Goal: Task Accomplishment & Management: Complete application form

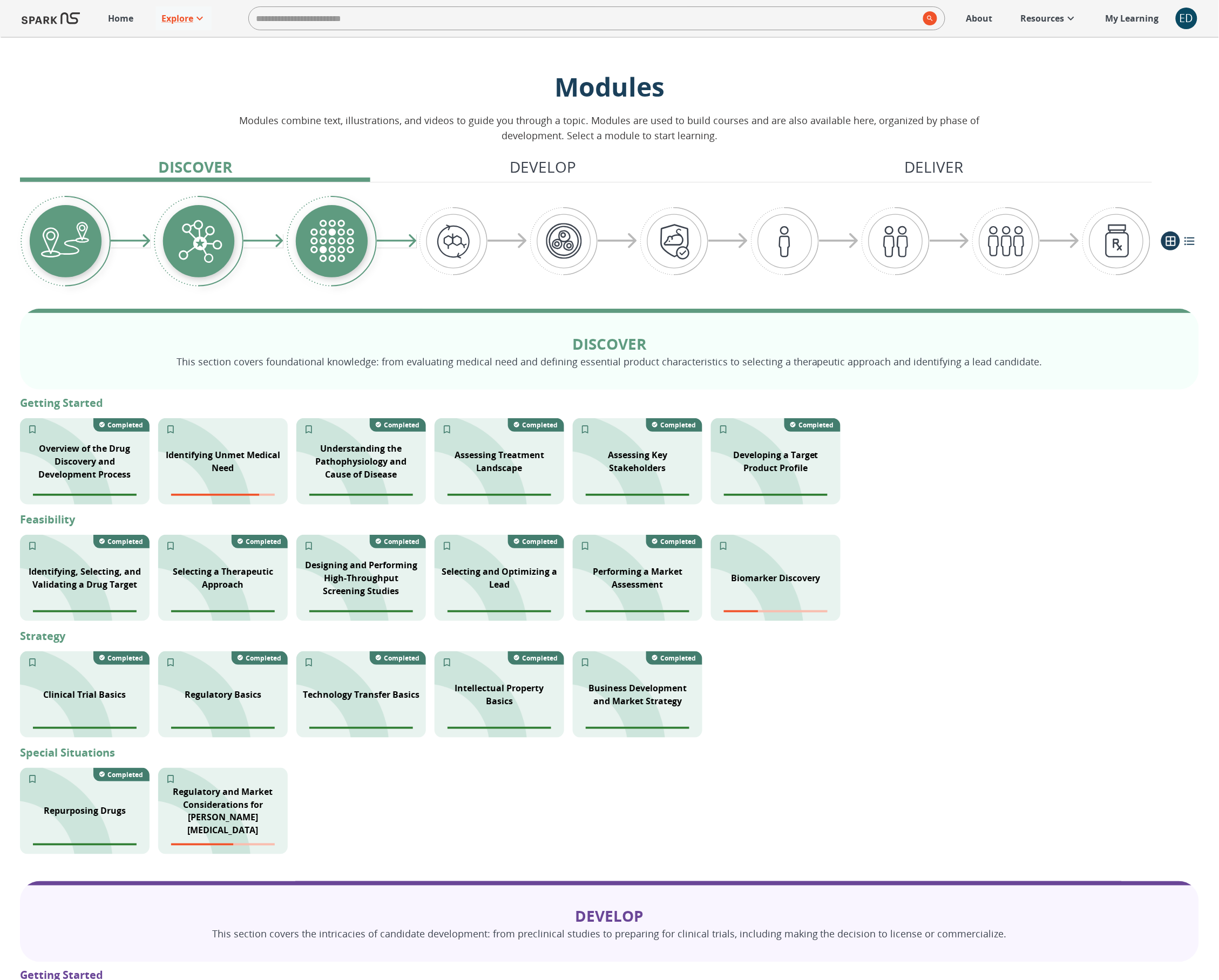
click at [114, 19] on p "Home" at bounding box center [121, 18] width 25 height 13
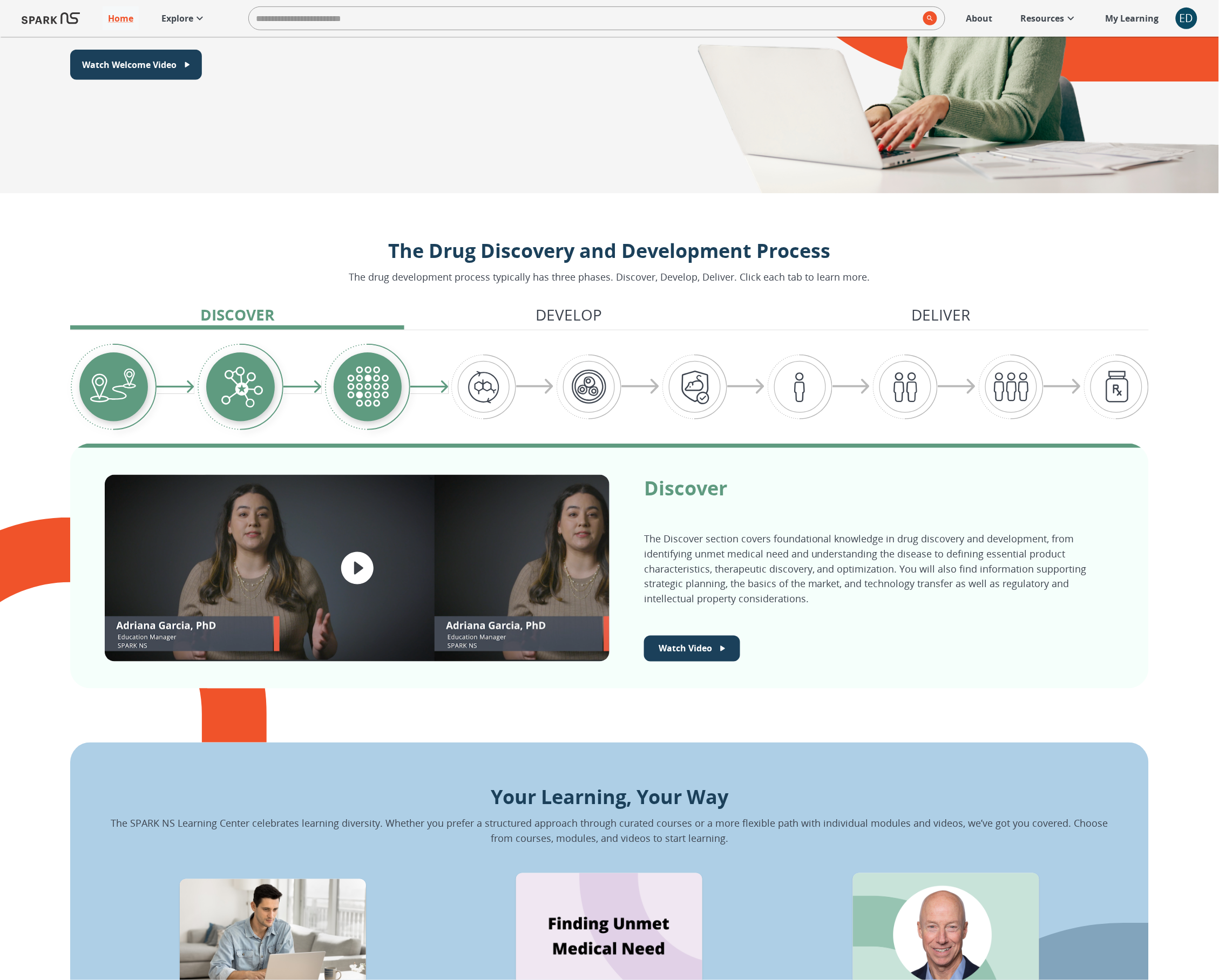
scroll to position [80, 0]
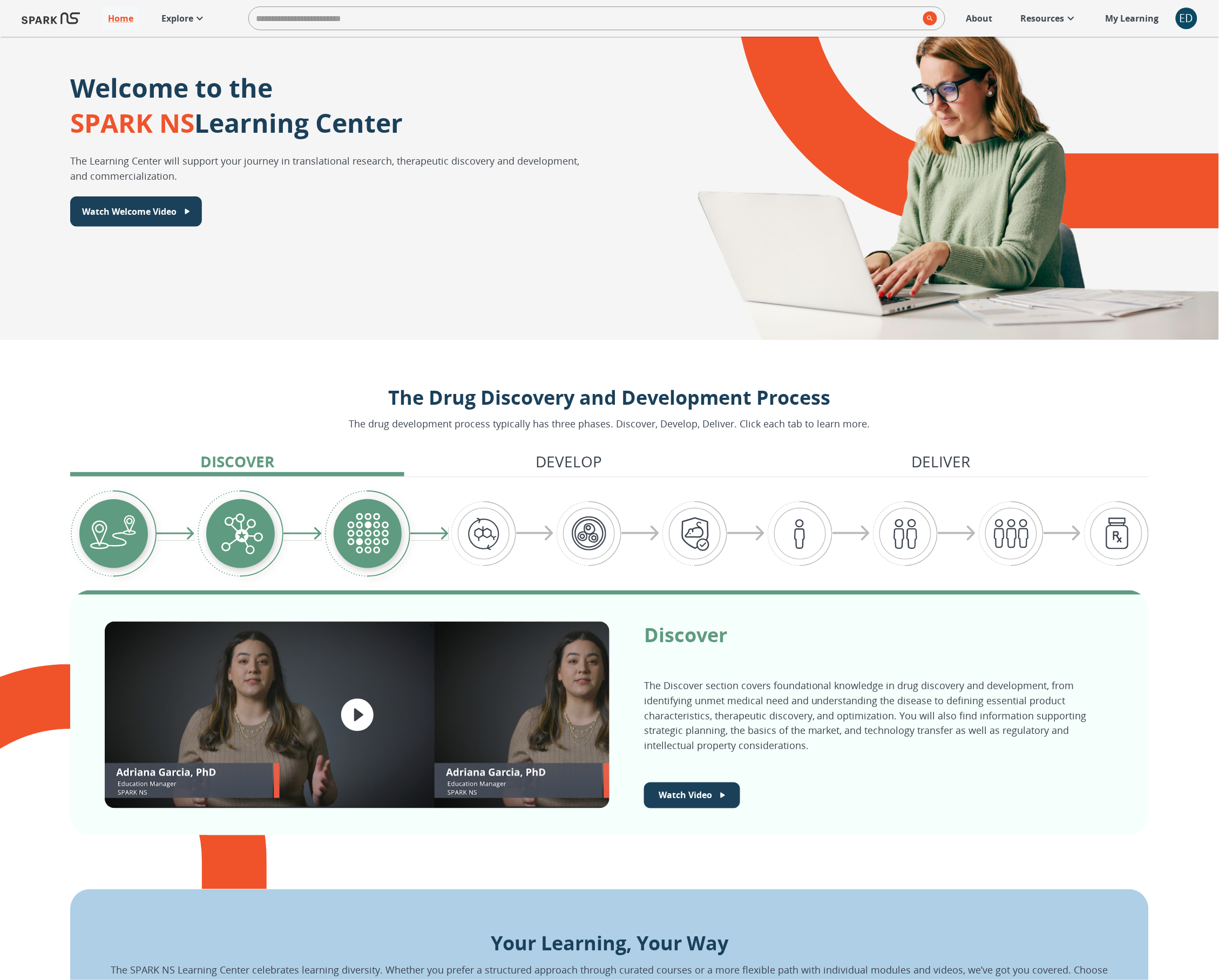
click at [357, 713] on icon "play video" at bounding box center [358, 716] width 39 height 39
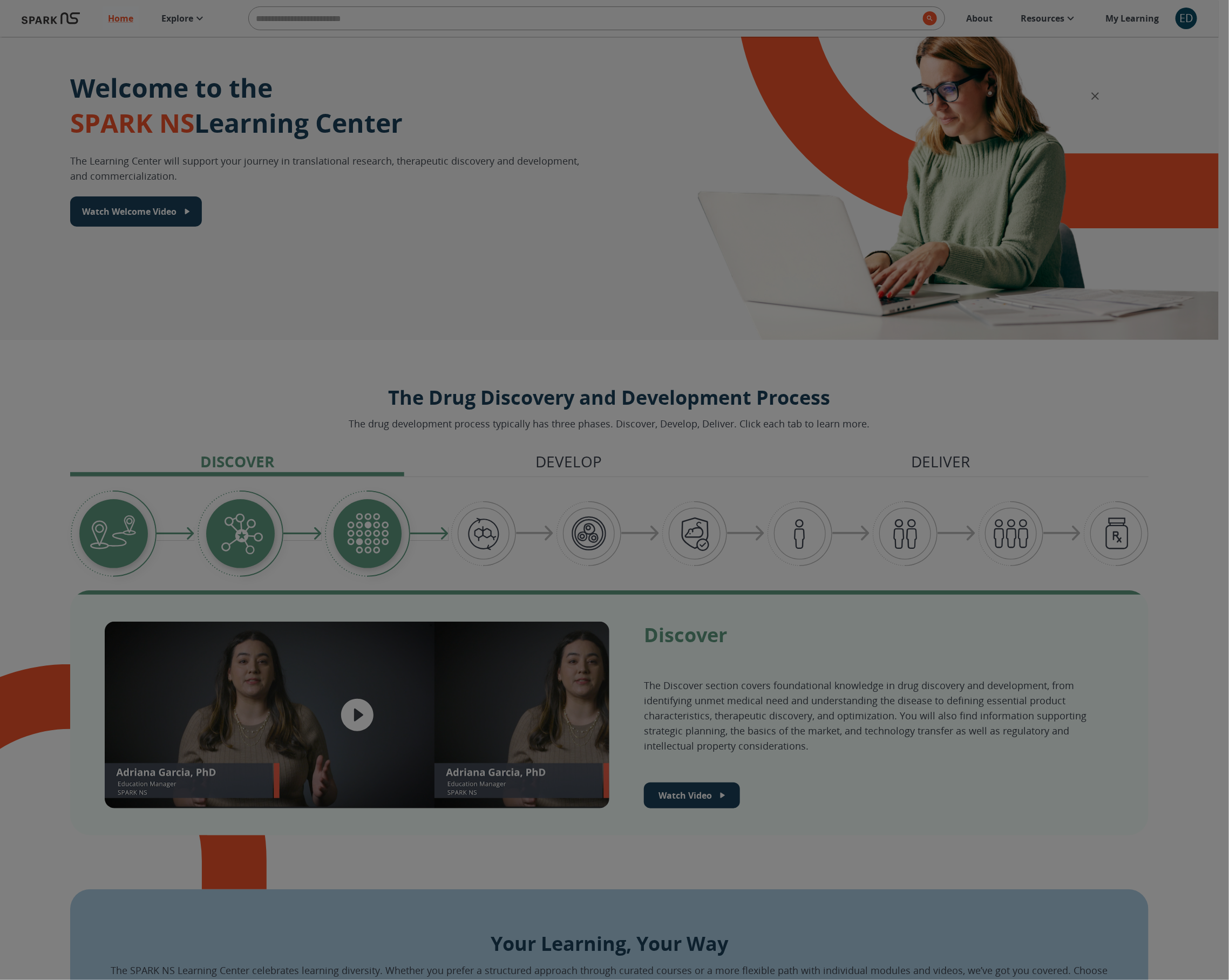
click at [22, 300] on div "Welcome video" at bounding box center [614, 490] width 1229 height 980
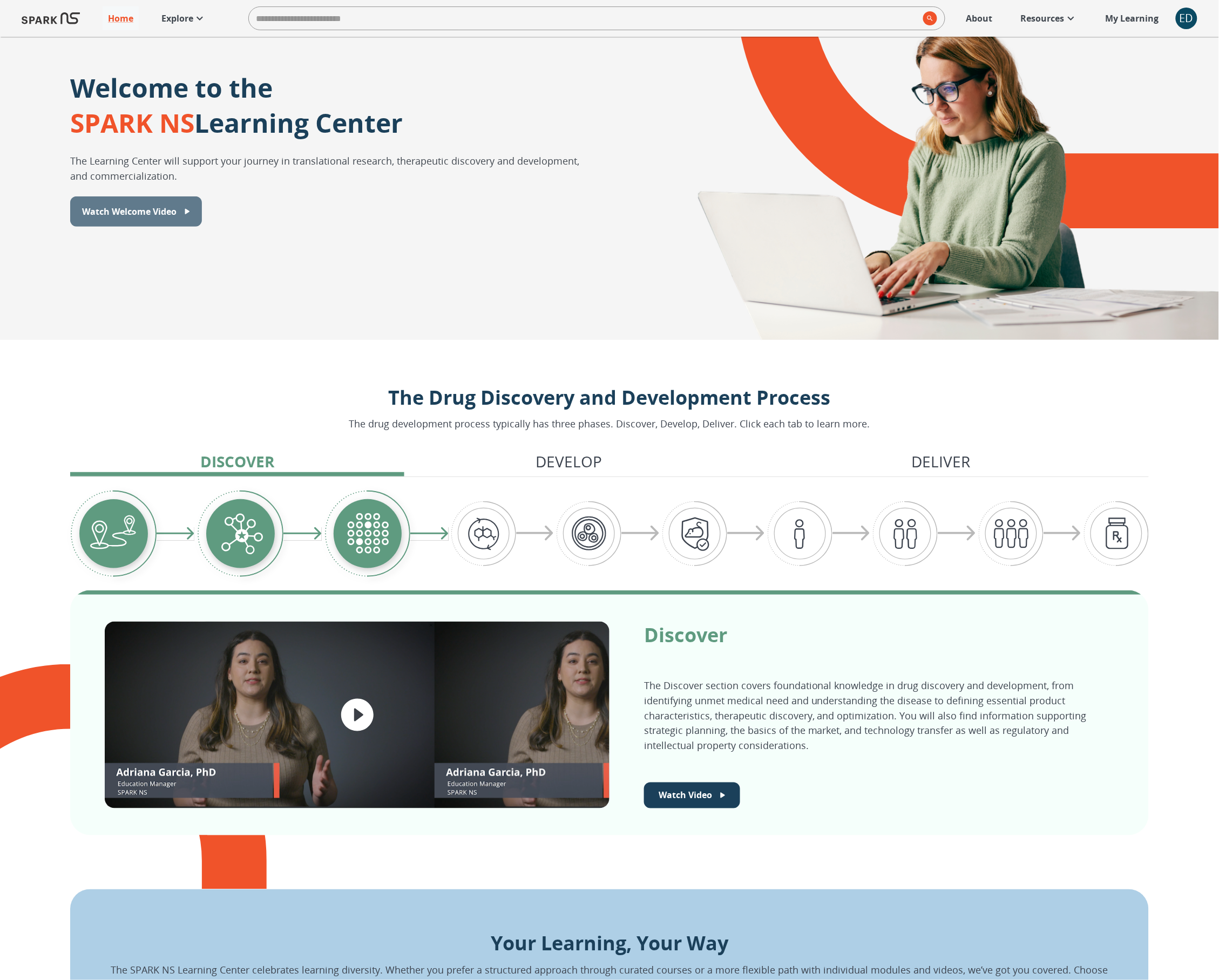
click at [129, 209] on p "Watch Welcome Video" at bounding box center [130, 211] width 94 height 13
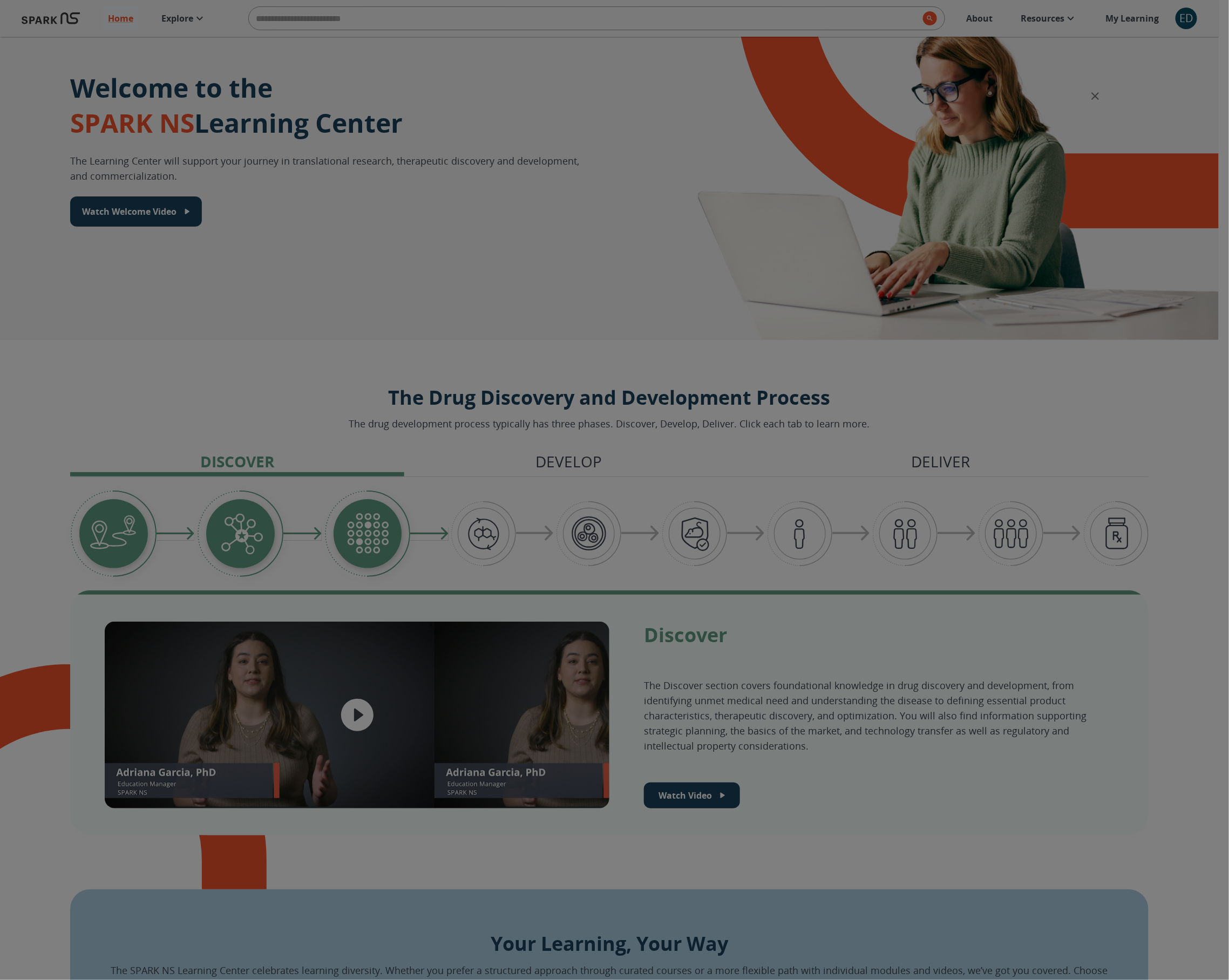
click at [1189, 141] on div "Welcome video" at bounding box center [614, 490] width 1229 height 980
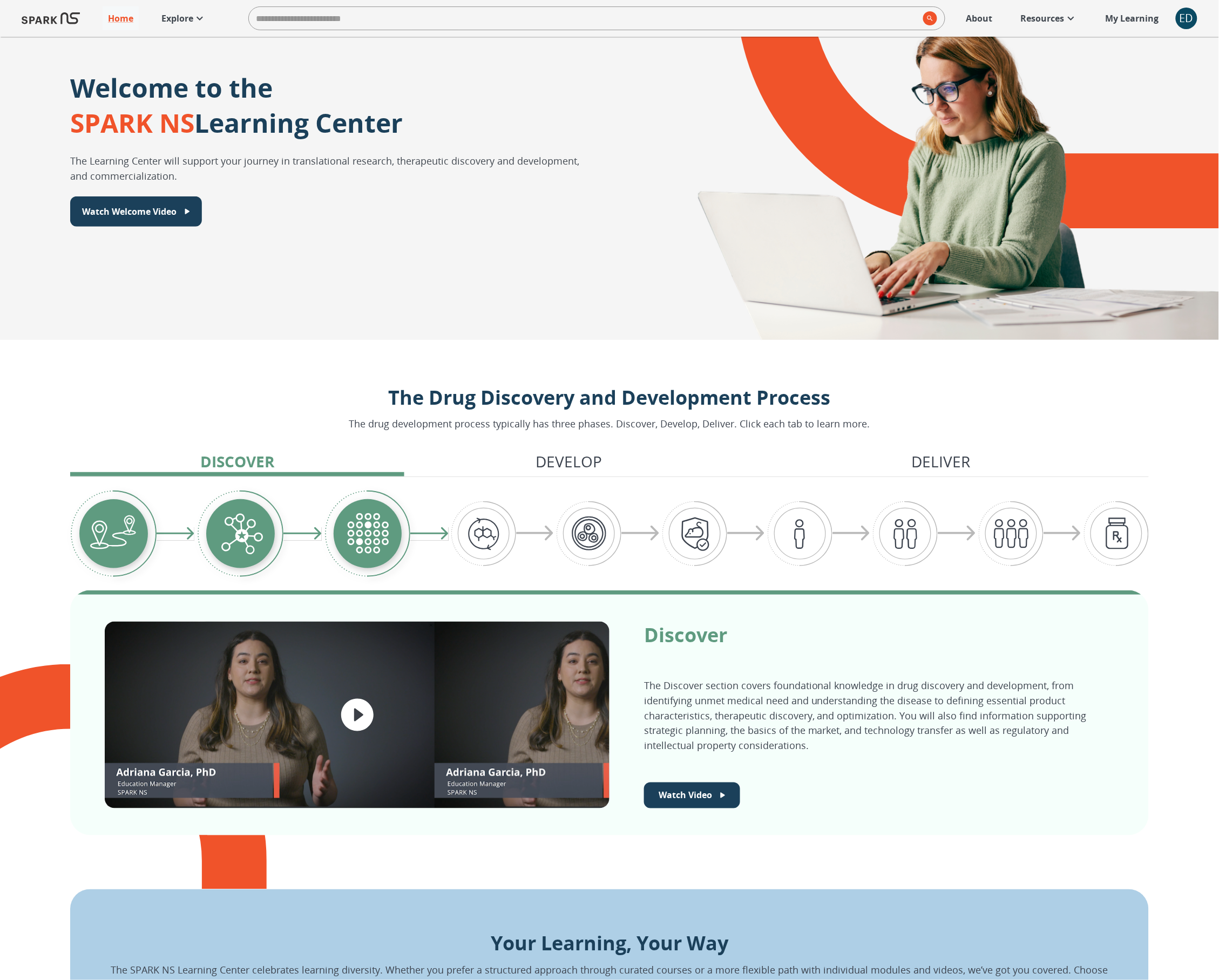
click at [1184, 17] on div "ED" at bounding box center [1187, 19] width 22 height 22
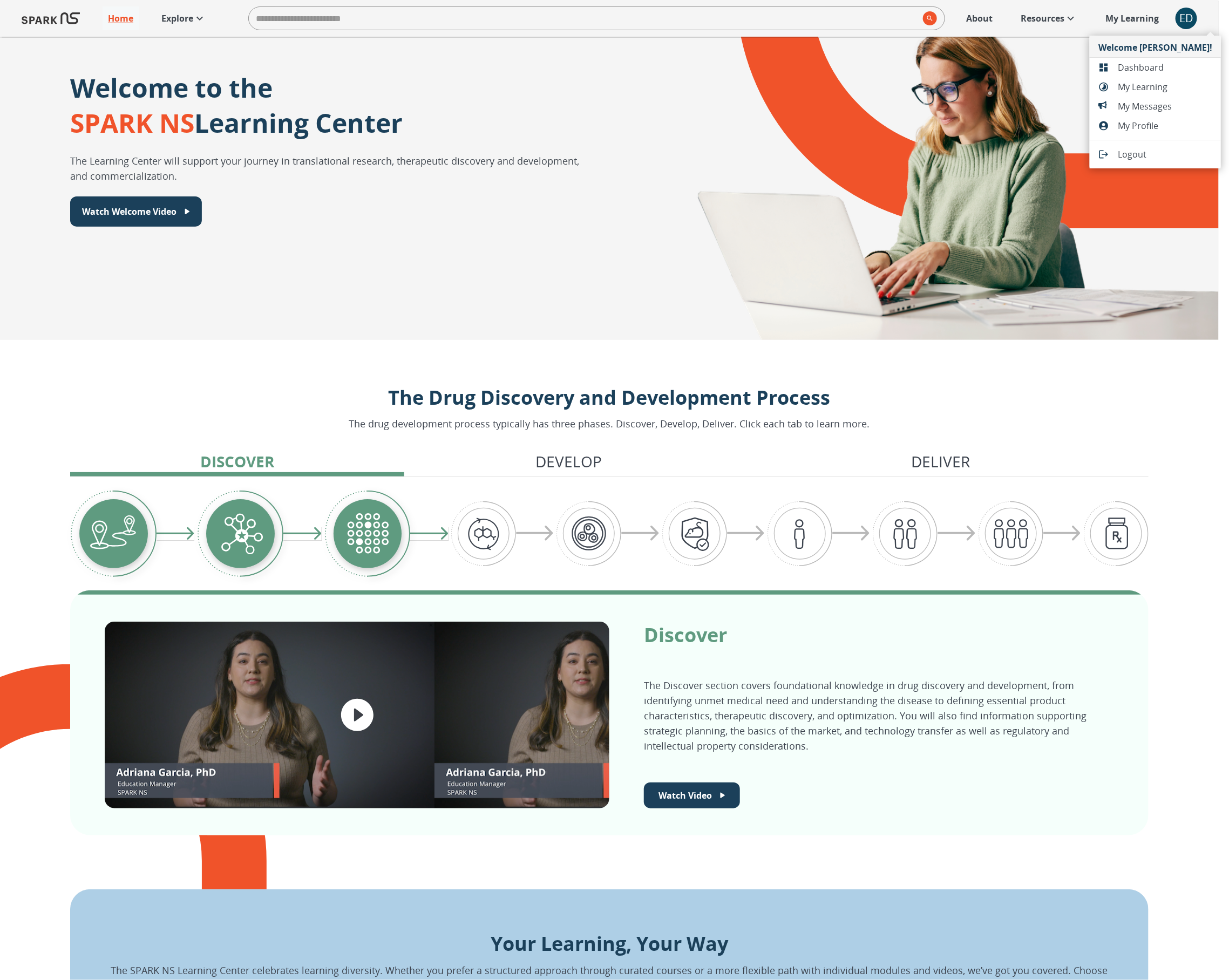
click at [1143, 65] on span "Dashboard" at bounding box center [1165, 67] width 94 height 13
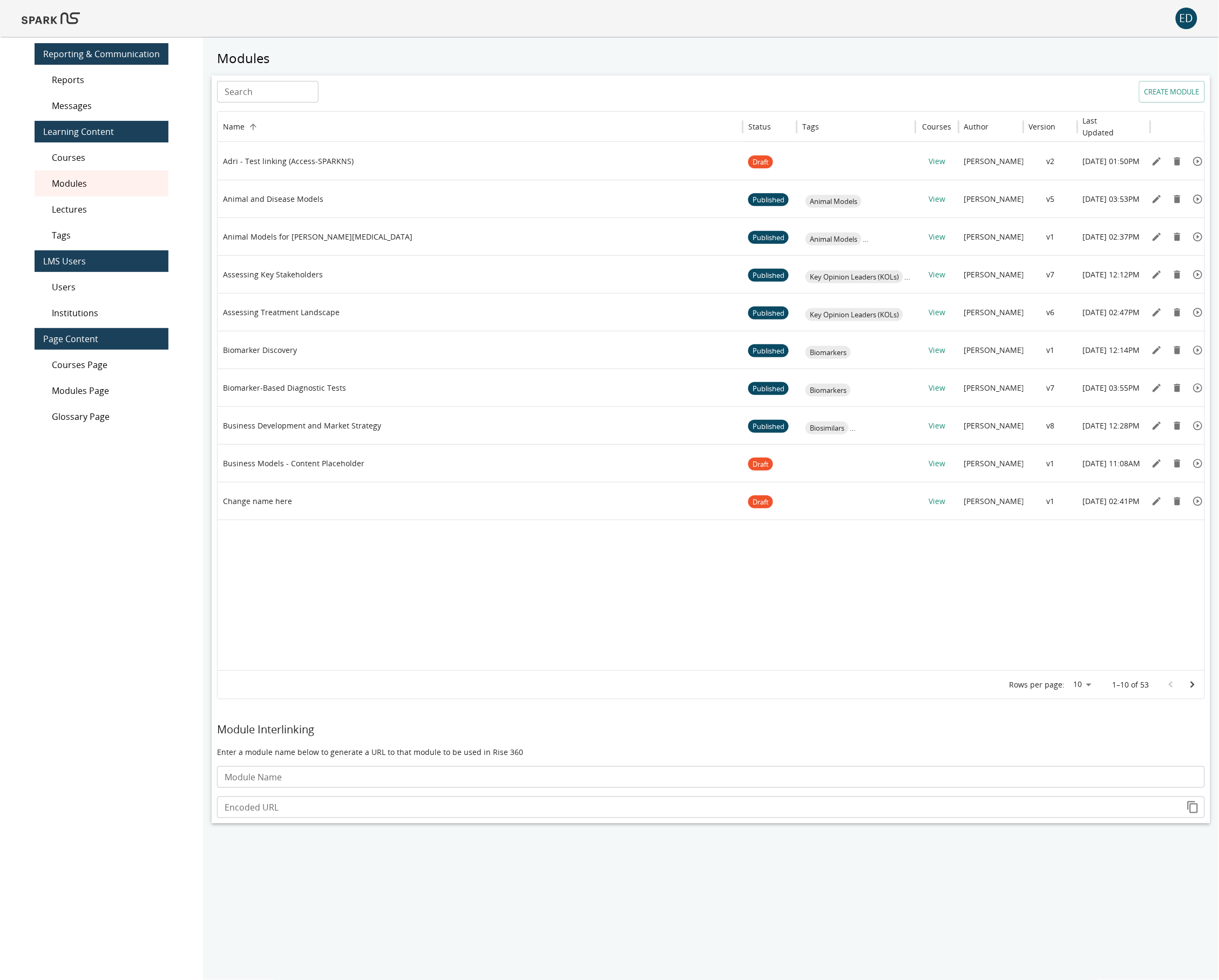
click at [297, 92] on input "Search" at bounding box center [267, 92] width 101 height 22
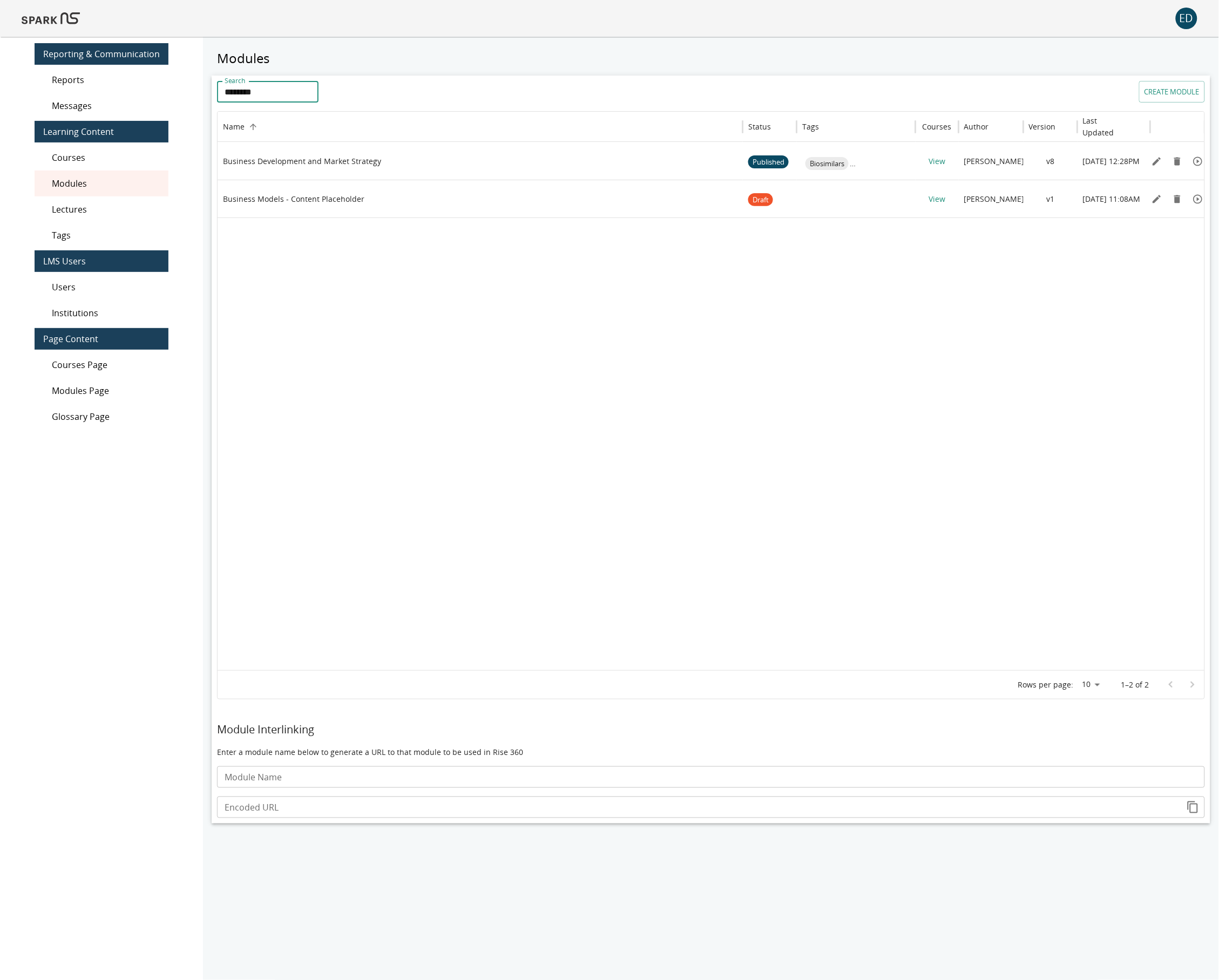
type input "********"
click at [1155, 164] on icon "Edit" at bounding box center [1157, 161] width 8 height 8
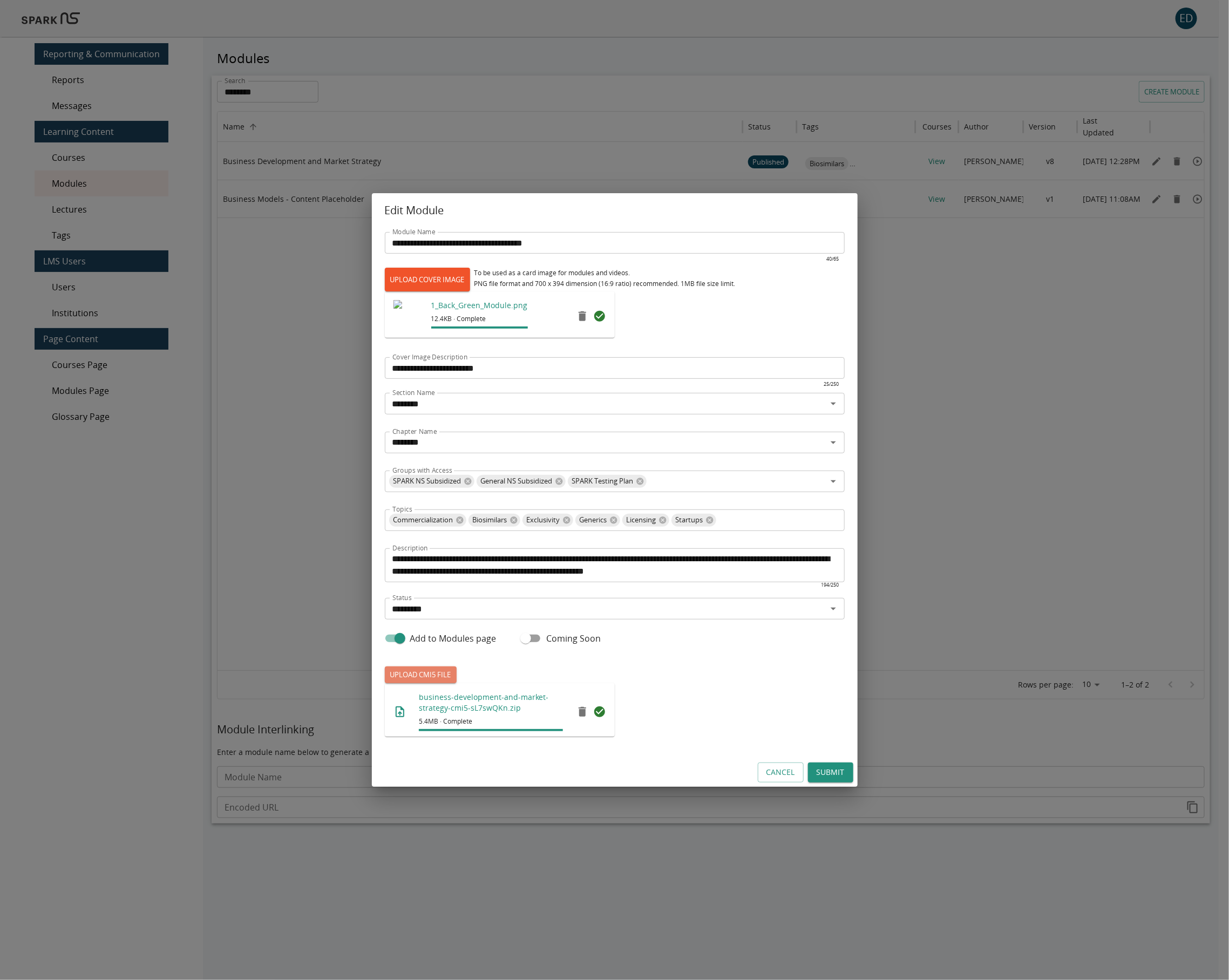
click at [425, 671] on label "UPLOAD CMI5 FILE" at bounding box center [420, 674] width 71 height 16
click at [385, 683] on input "UPLOAD CMI5 FILE" at bounding box center [385, 683] width 1 height 1
type input "**********"
click at [830, 775] on button "Submit" at bounding box center [831, 772] width 46 height 20
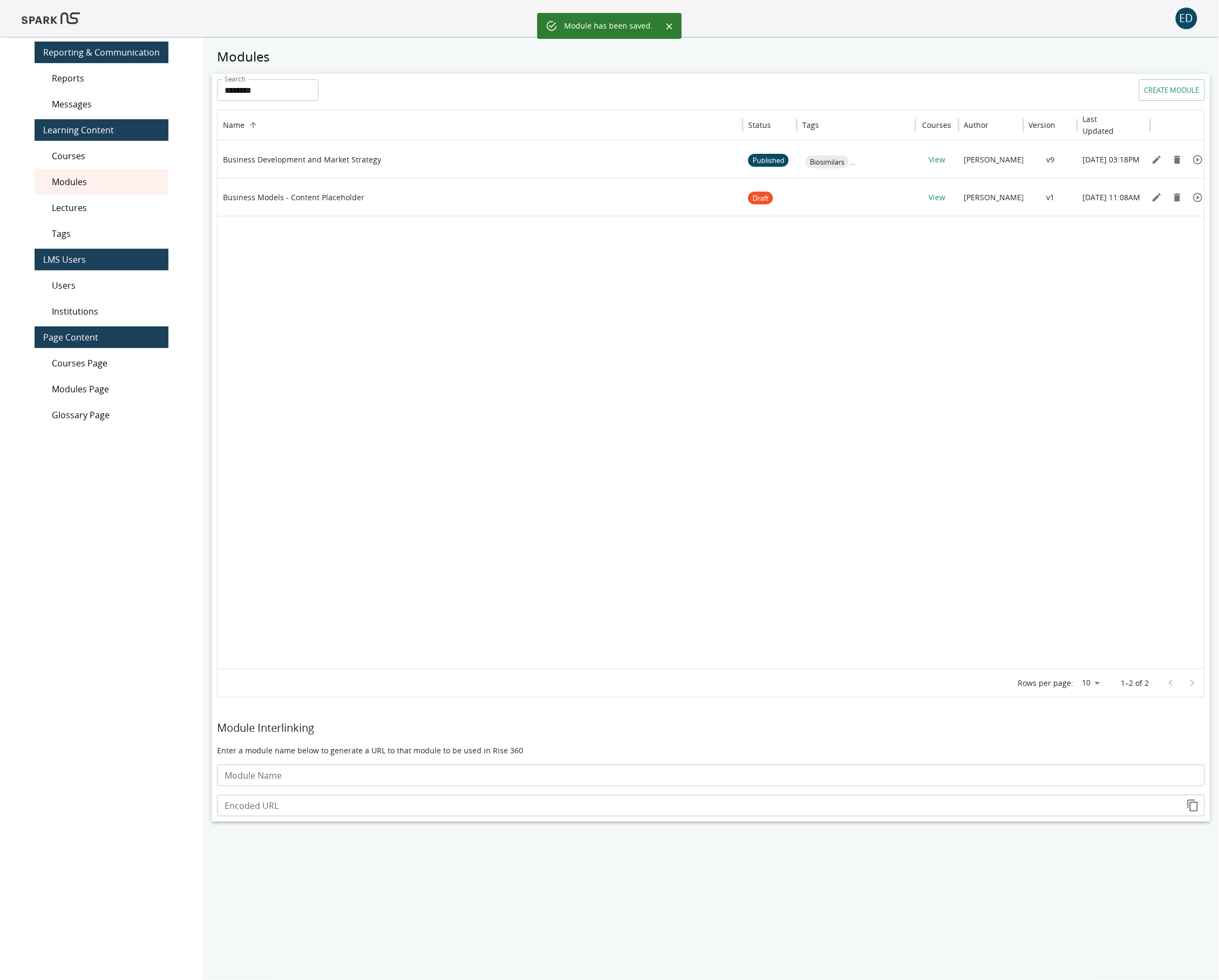
scroll to position [2, 0]
click at [44, 20] on img at bounding box center [51, 18] width 58 height 26
